Goal: Task Accomplishment & Management: Use online tool/utility

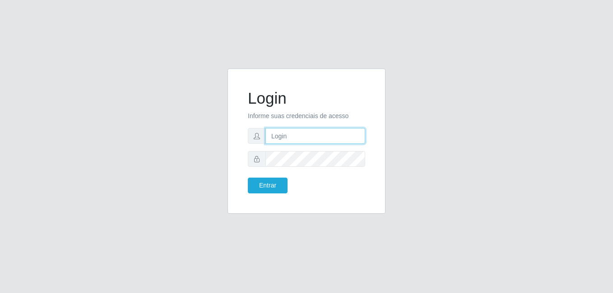
type input "[PERSON_NAME]"
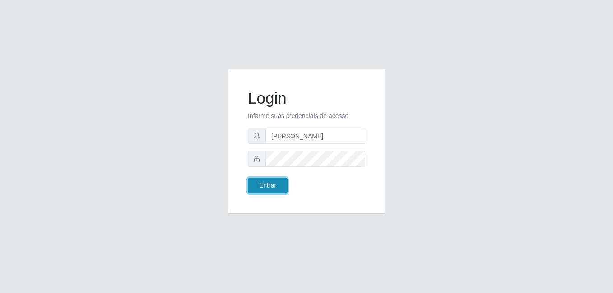
drag, startPoint x: 0, startPoint y: 0, endPoint x: 266, endPoint y: 182, distance: 322.6
click at [266, 182] on button "Entrar" at bounding box center [268, 186] width 40 height 16
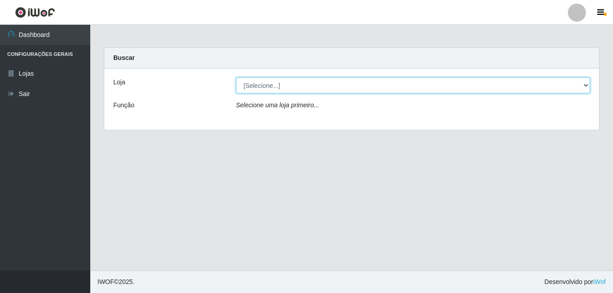
click at [294, 86] on select "[Selecione...] Bemais Supermercados - [GEOGRAPHIC_DATA]" at bounding box center [413, 86] width 354 height 16
select select "249"
click at [236, 78] on select "[Selecione...] Bemais Supermercados - [GEOGRAPHIC_DATA]" at bounding box center [413, 86] width 354 height 16
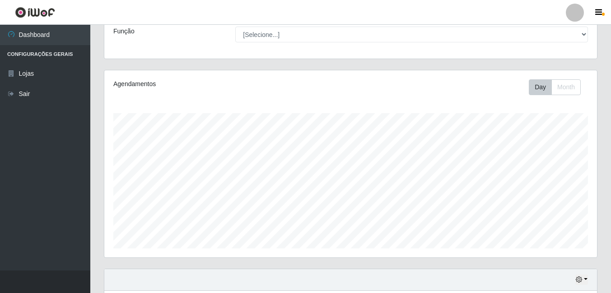
scroll to position [315, 0]
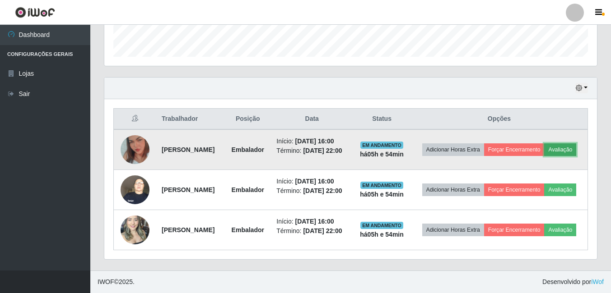
click at [544, 144] on button "Avaliação" at bounding box center [560, 150] width 32 height 13
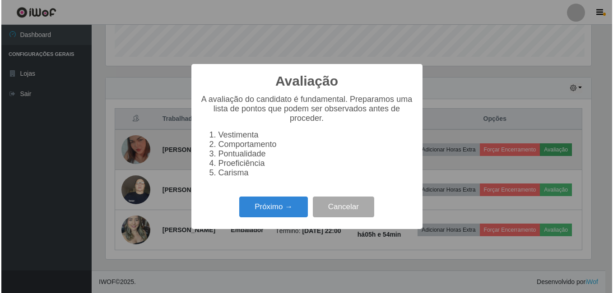
scroll to position [187, 488]
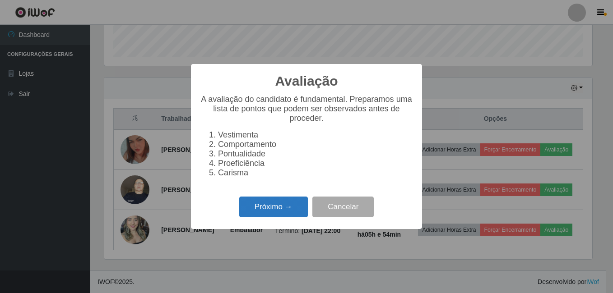
click at [280, 209] on button "Próximo →" at bounding box center [273, 207] width 69 height 21
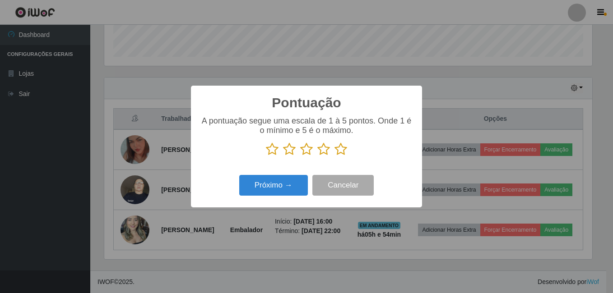
scroll to position [451260, 450959]
click at [339, 152] on icon at bounding box center [341, 150] width 13 height 14
click at [335, 156] on input "radio" at bounding box center [335, 156] width 0 height 0
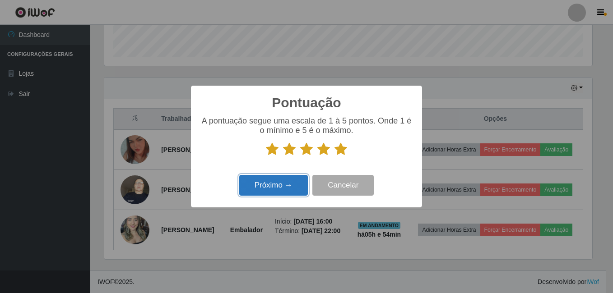
click at [286, 186] on button "Próximo →" at bounding box center [273, 185] width 69 height 21
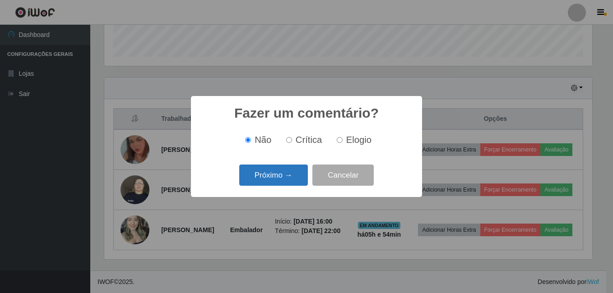
click at [290, 171] on button "Próximo →" at bounding box center [273, 175] width 69 height 21
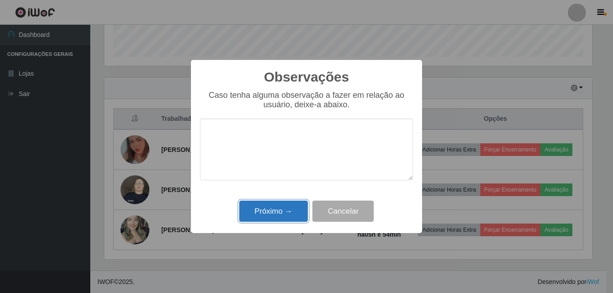
click at [273, 210] on button "Próximo →" at bounding box center [273, 211] width 69 height 21
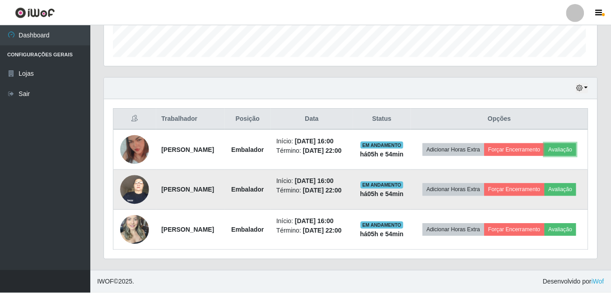
scroll to position [187, 493]
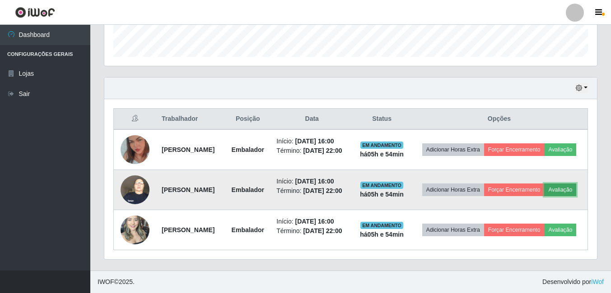
click at [544, 184] on button "Avaliação" at bounding box center [560, 190] width 32 height 13
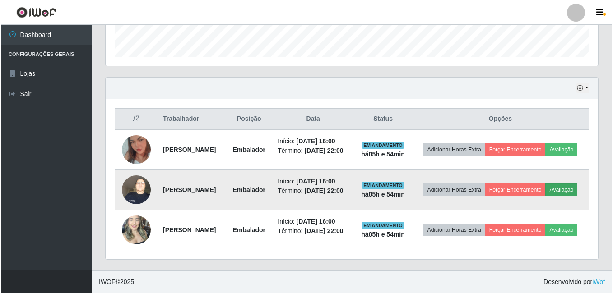
scroll to position [187, 488]
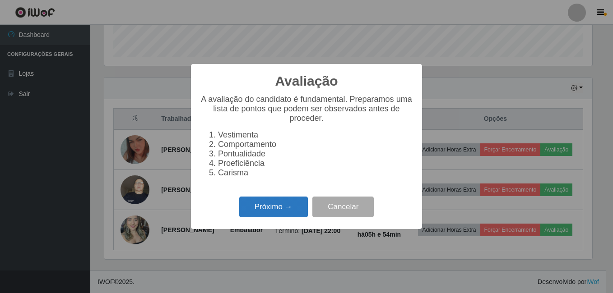
click at [291, 209] on button "Próximo →" at bounding box center [273, 207] width 69 height 21
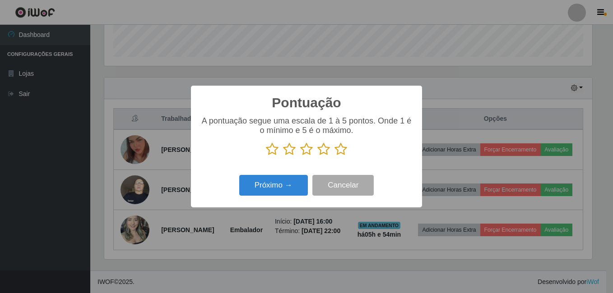
click at [342, 149] on icon at bounding box center [341, 150] width 13 height 14
click at [335, 156] on input "radio" at bounding box center [335, 156] width 0 height 0
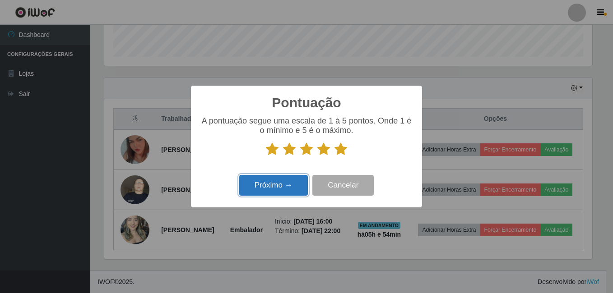
click at [293, 192] on button "Próximo →" at bounding box center [273, 185] width 69 height 21
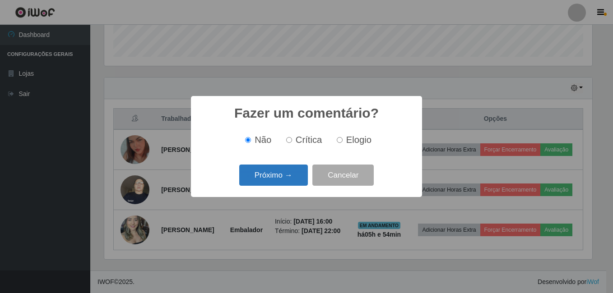
click at [289, 180] on button "Próximo →" at bounding box center [273, 175] width 69 height 21
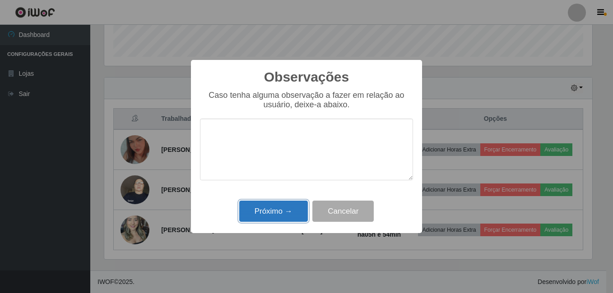
click at [286, 216] on button "Próximo →" at bounding box center [273, 211] width 69 height 21
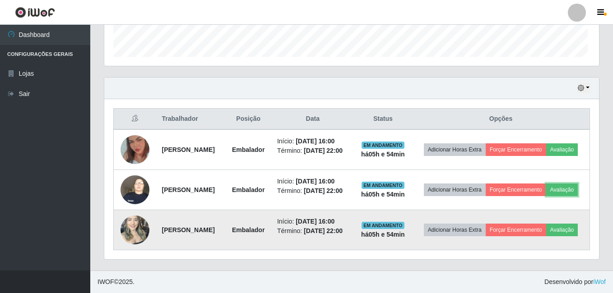
scroll to position [187, 493]
click at [544, 231] on button "Avaliação" at bounding box center [560, 230] width 32 height 13
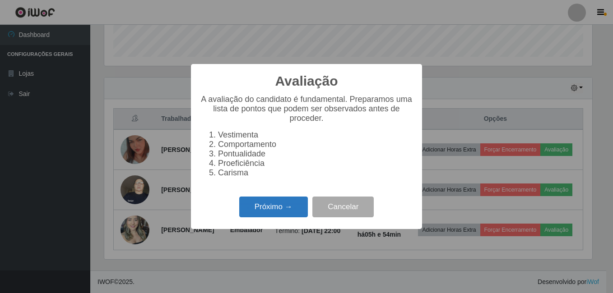
click at [275, 211] on button "Próximo →" at bounding box center [273, 207] width 69 height 21
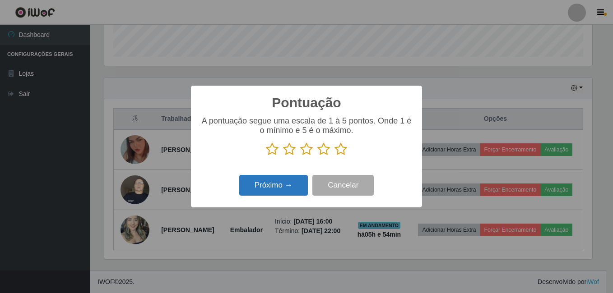
scroll to position [451260, 450959]
click at [340, 152] on icon at bounding box center [341, 150] width 13 height 14
click at [335, 156] on input "radio" at bounding box center [335, 156] width 0 height 0
click at [275, 188] on button "Próximo →" at bounding box center [273, 185] width 69 height 21
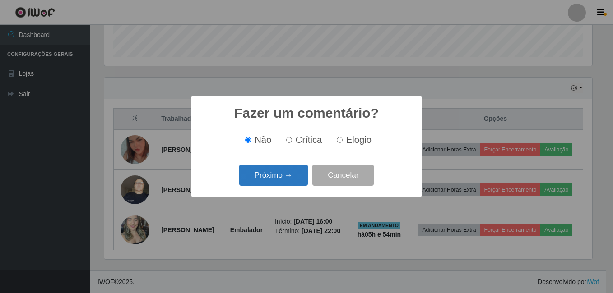
click at [287, 181] on button "Próximo →" at bounding box center [273, 175] width 69 height 21
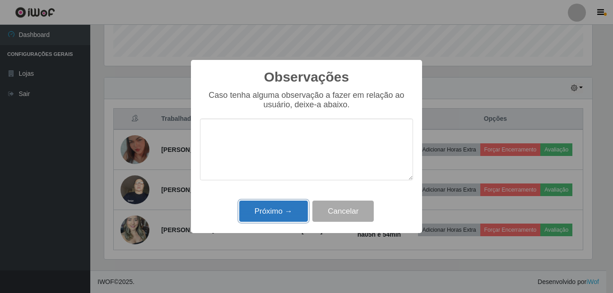
click at [268, 213] on button "Próximo →" at bounding box center [273, 211] width 69 height 21
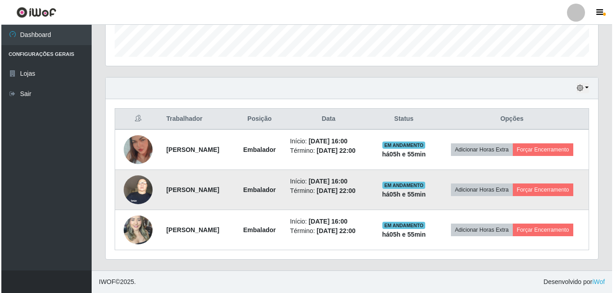
scroll to position [286, 0]
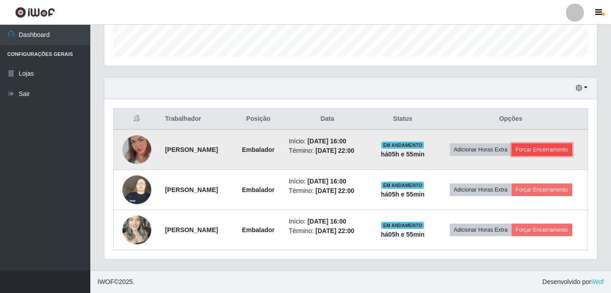
click at [522, 144] on button "Forçar Encerramento" at bounding box center [541, 150] width 60 height 13
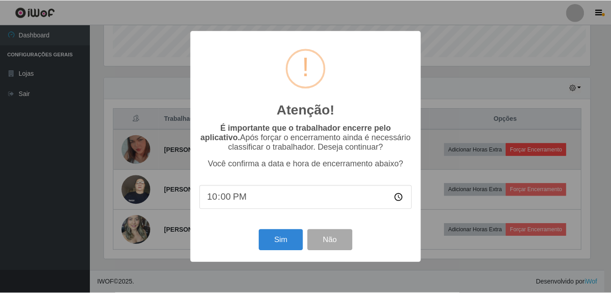
scroll to position [187, 488]
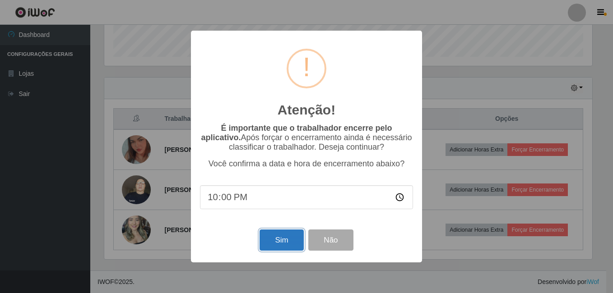
click at [275, 251] on button "Sim" at bounding box center [282, 240] width 44 height 21
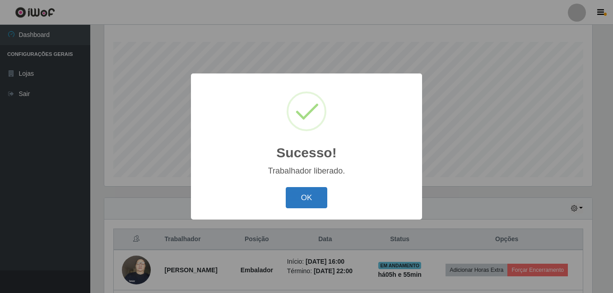
click at [308, 197] on button "OK" at bounding box center [307, 197] width 42 height 21
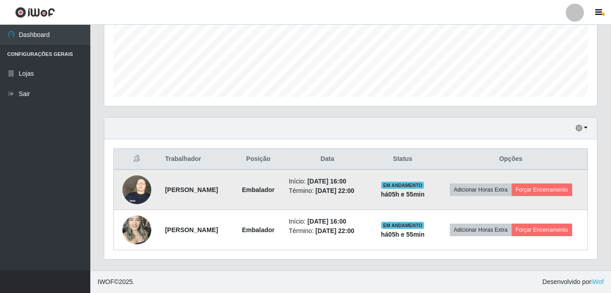
scroll to position [239, 0]
click at [521, 187] on button "Forçar Encerramento" at bounding box center [541, 190] width 60 height 13
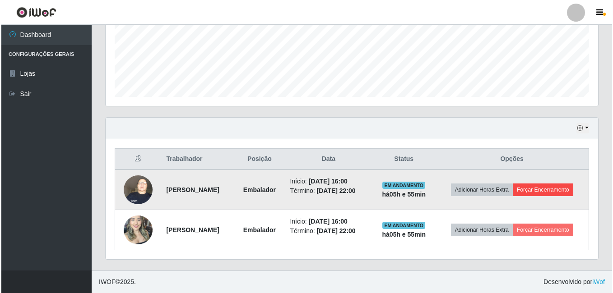
scroll to position [187, 488]
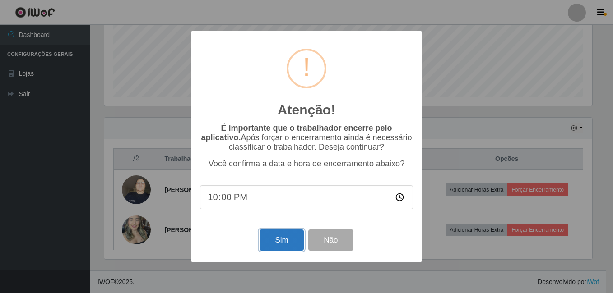
click at [280, 237] on button "Sim" at bounding box center [282, 240] width 44 height 21
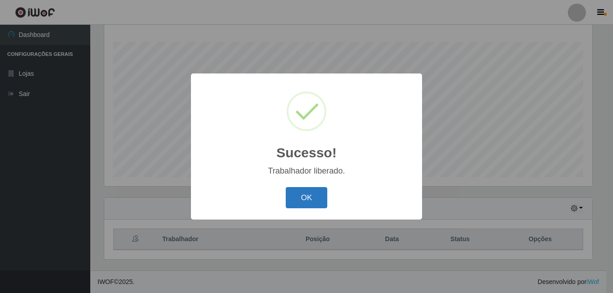
click at [315, 197] on button "OK" at bounding box center [307, 197] width 42 height 21
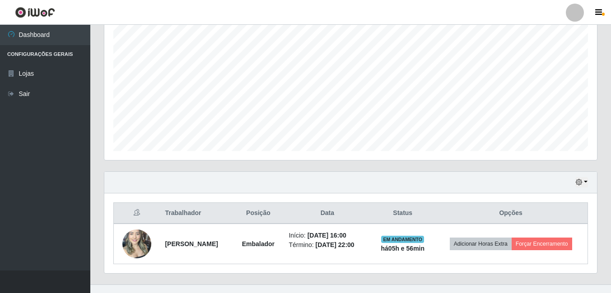
scroll to position [186, 0]
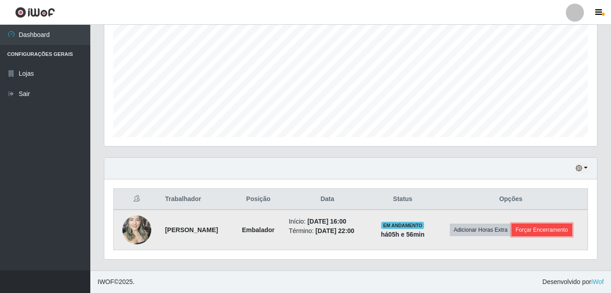
click at [533, 225] on button "Forçar Encerramento" at bounding box center [541, 230] width 60 height 13
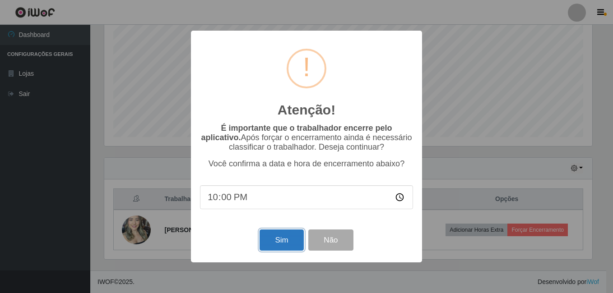
click at [279, 244] on button "Sim" at bounding box center [282, 240] width 44 height 21
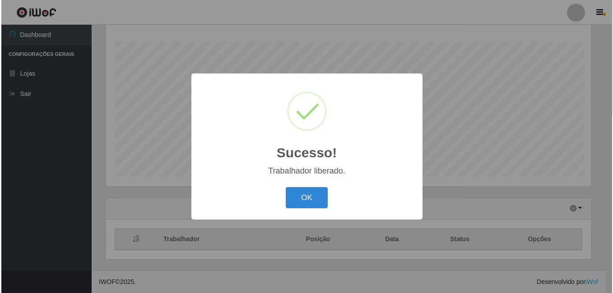
scroll to position [0, 0]
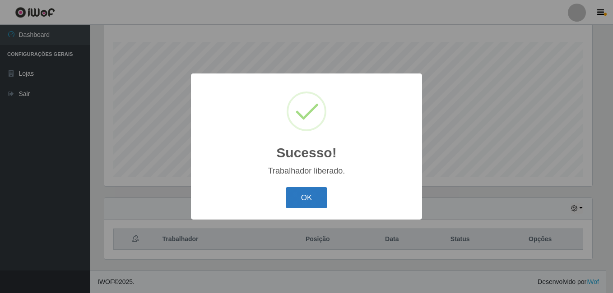
click at [298, 191] on button "OK" at bounding box center [307, 197] width 42 height 21
